Goal: Information Seeking & Learning: Check status

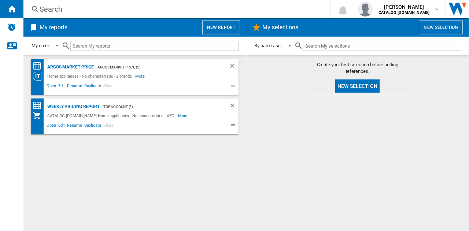
click at [179, 10] on div "Search" at bounding box center [176, 9] width 272 height 10
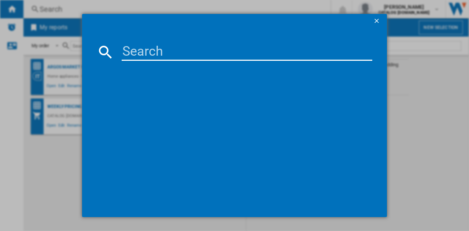
click at [218, 47] on input at bounding box center [247, 52] width 251 height 18
type input "LFR61144b"
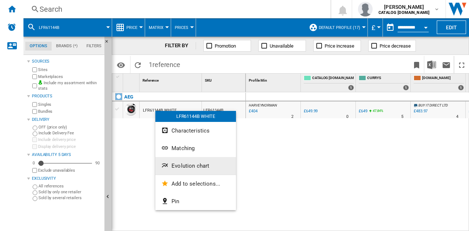
click at [190, 168] on span "Evolution chart" at bounding box center [191, 166] width 38 height 7
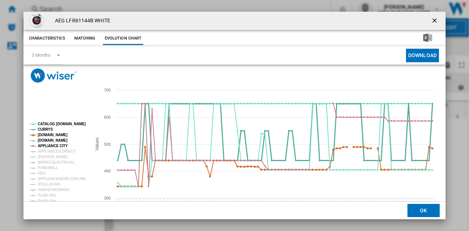
click at [44, 129] on tspan "CURRYS" at bounding box center [45, 130] width 15 height 4
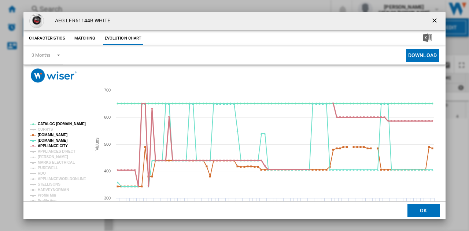
click at [45, 146] on tspan "APPLIANCE CITY" at bounding box center [53, 146] width 30 height 4
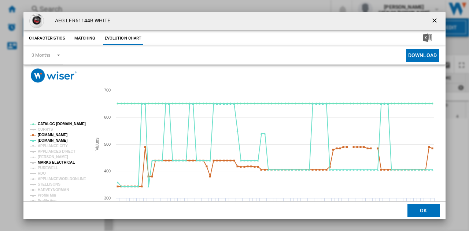
click at [53, 164] on tspan "MARKS ELECTRICAL" at bounding box center [56, 163] width 37 height 4
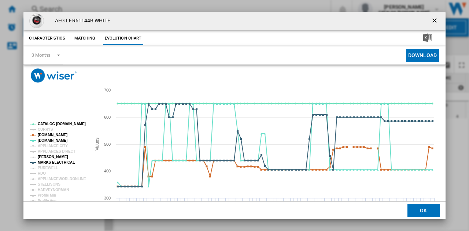
click at [55, 157] on tspan "[PERSON_NAME]" at bounding box center [53, 157] width 30 height 4
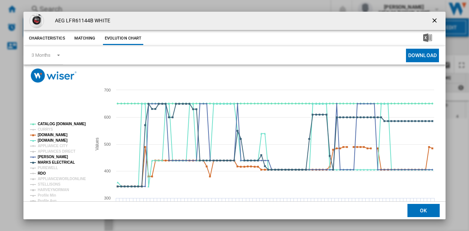
click at [41, 173] on tspan "RDO" at bounding box center [42, 174] width 8 height 4
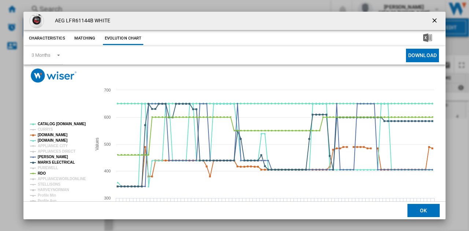
click at [41, 173] on tspan "RDO" at bounding box center [42, 174] width 8 height 4
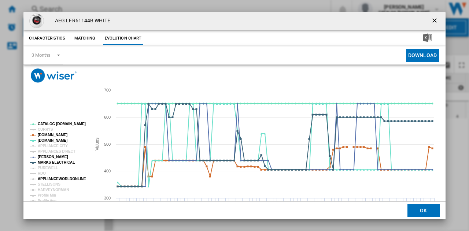
click at [45, 179] on tspan "APPLIANCEWORLDONLINE" at bounding box center [62, 179] width 48 height 4
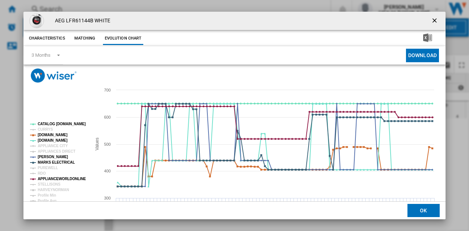
click at [45, 179] on tspan "APPLIANCEWORLDONLINE" at bounding box center [62, 179] width 48 height 4
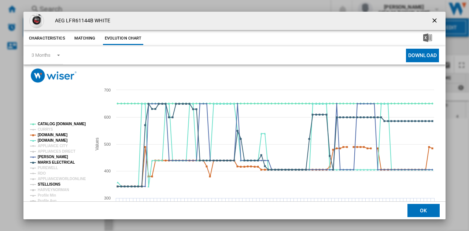
click at [48, 184] on tspan "STELLISONS" at bounding box center [49, 185] width 23 height 4
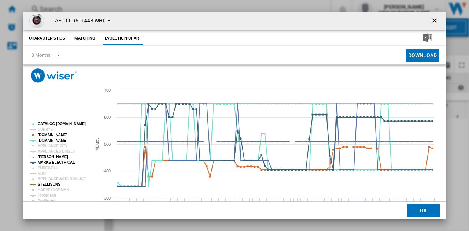
click at [48, 184] on tspan "STELLISONS" at bounding box center [49, 185] width 23 height 4
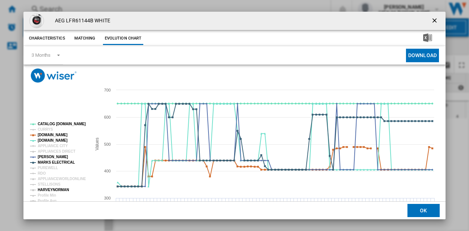
click at [48, 188] on tspan "HARVEYNORMAN" at bounding box center [53, 190] width 31 height 4
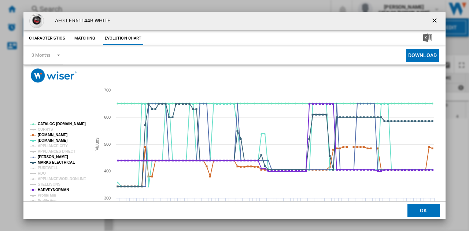
click at [48, 189] on tspan "HARVEYNORMAN" at bounding box center [53, 190] width 31 height 4
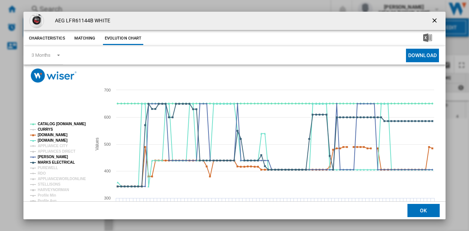
click at [48, 129] on tspan "CURRYS" at bounding box center [45, 130] width 15 height 4
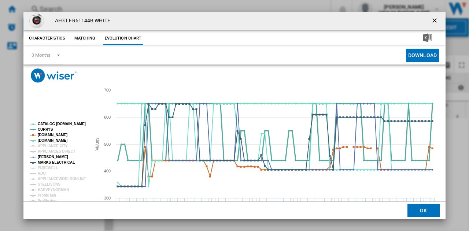
click at [48, 129] on tspan "CURRYS" at bounding box center [45, 130] width 15 height 4
